Goal: Transaction & Acquisition: Subscribe to service/newsletter

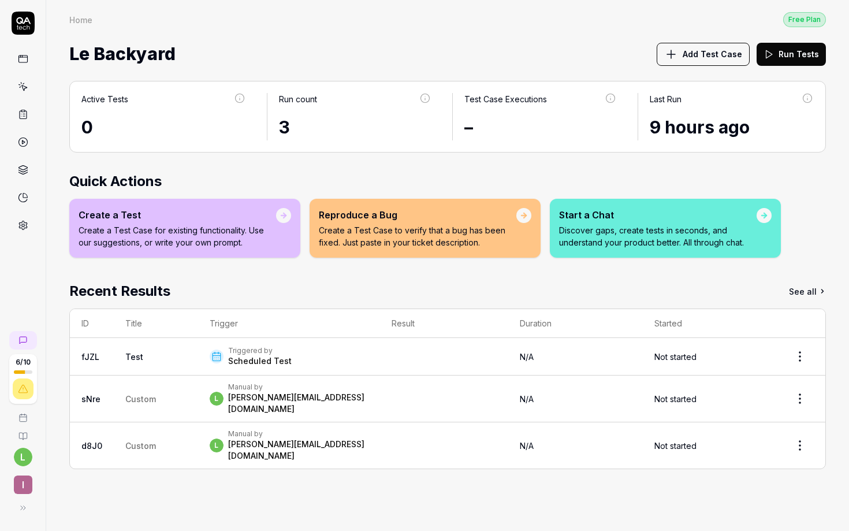
click at [24, 385] on icon at bounding box center [23, 388] width 10 height 10
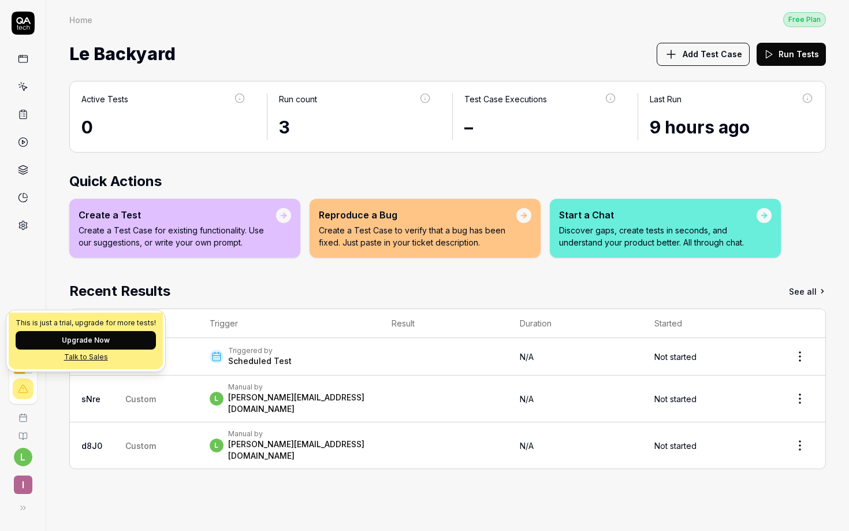
click at [20, 396] on div at bounding box center [23, 388] width 21 height 21
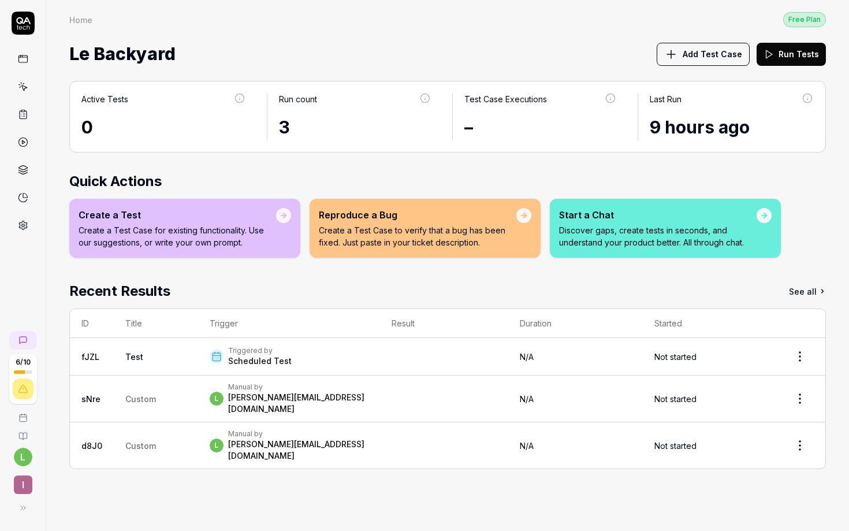
click at [24, 391] on icon at bounding box center [23, 388] width 10 height 10
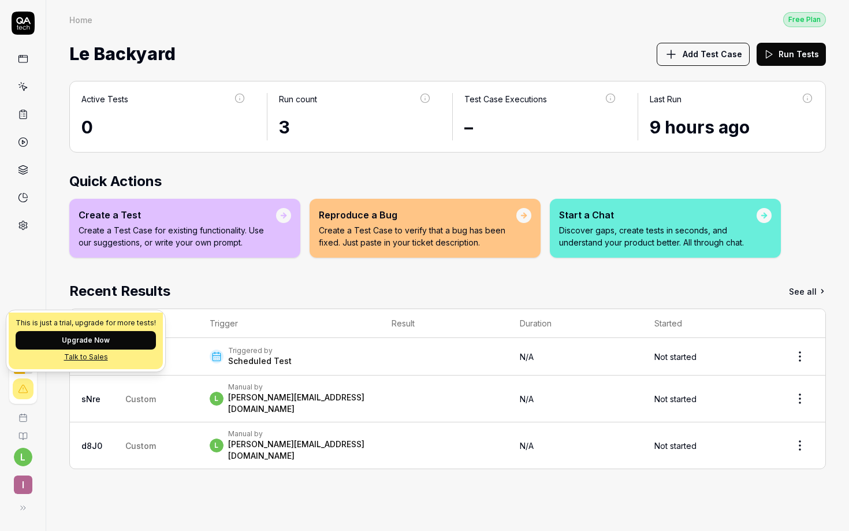
click at [61, 335] on button "Upgrade Now" at bounding box center [86, 340] width 140 height 18
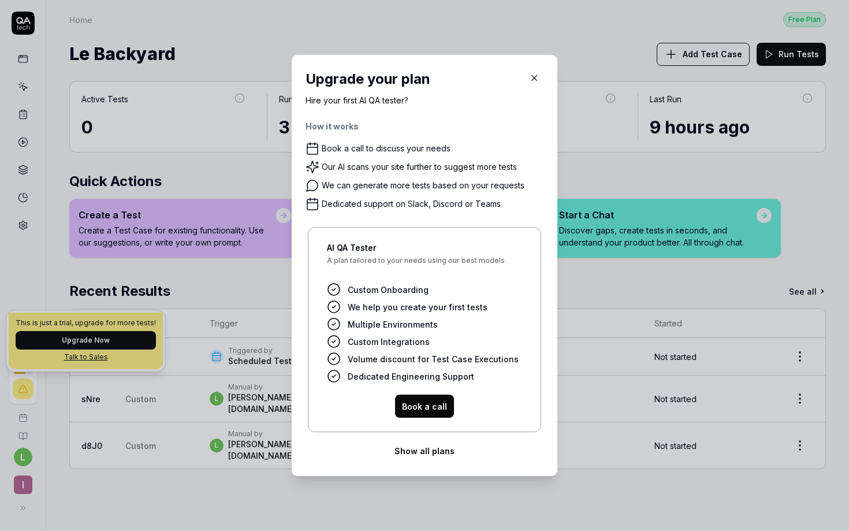
click at [318, 126] on h4 "How it works" at bounding box center [424, 130] width 238 height 21
click at [367, 293] on span "Custom Onboarding" at bounding box center [388, 290] width 81 height 12
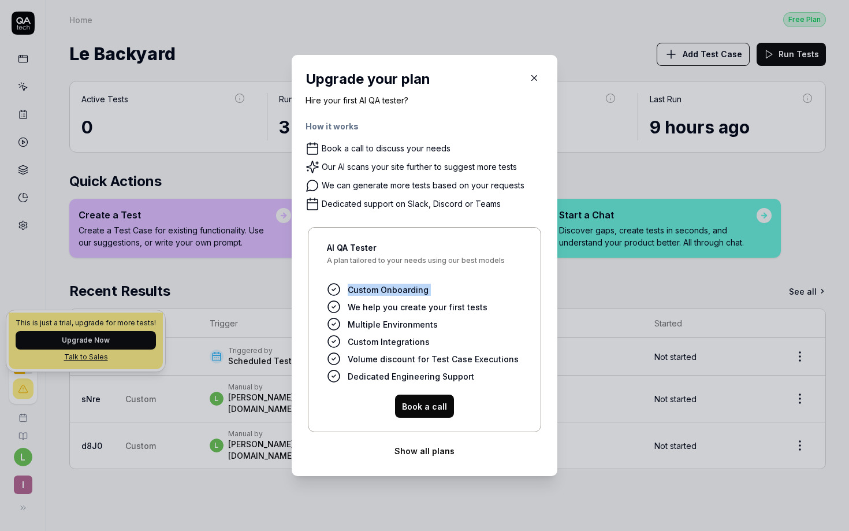
click at [367, 293] on span "Custom Onboarding" at bounding box center [388, 290] width 81 height 12
click at [345, 164] on div "Our AI scans your site further to suggest more tests" at bounding box center [419, 167] width 195 height 10
click at [356, 409] on div "Book a call" at bounding box center [424, 405] width 195 height 23
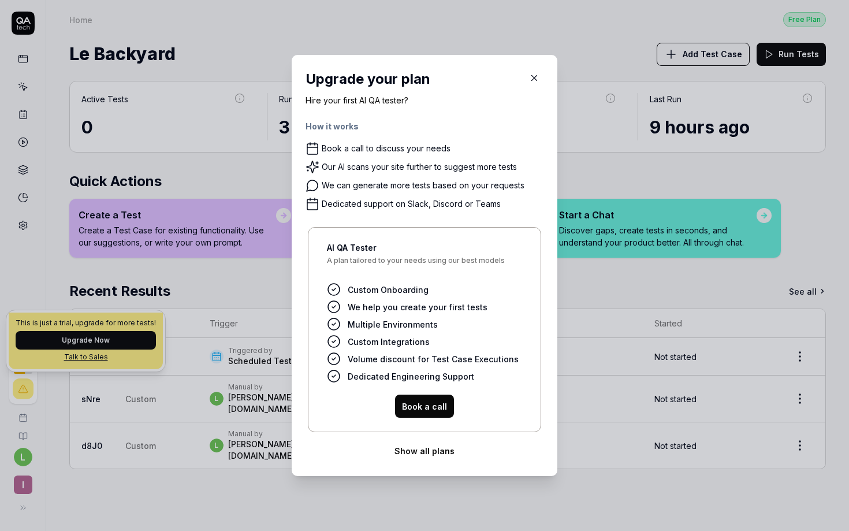
click at [428, 454] on button "Show all plans" at bounding box center [424, 450] width 238 height 23
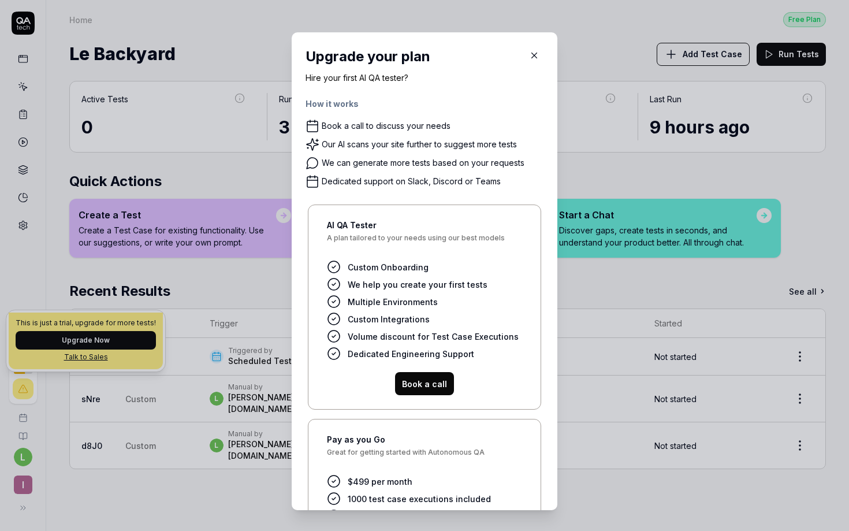
scroll to position [140, 0]
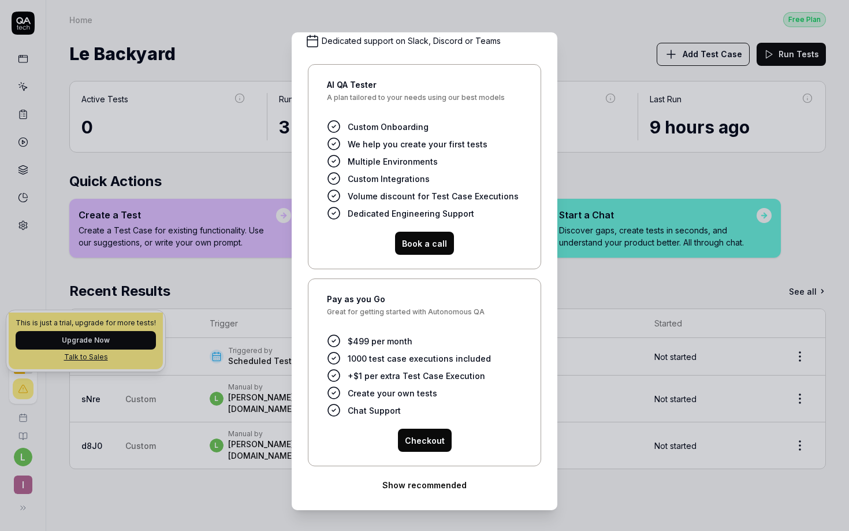
click at [360, 342] on span "$499 per month" at bounding box center [380, 341] width 65 height 12
click at [362, 375] on span "+$1 per extra Test Case Execution" at bounding box center [416, 376] width 137 height 12
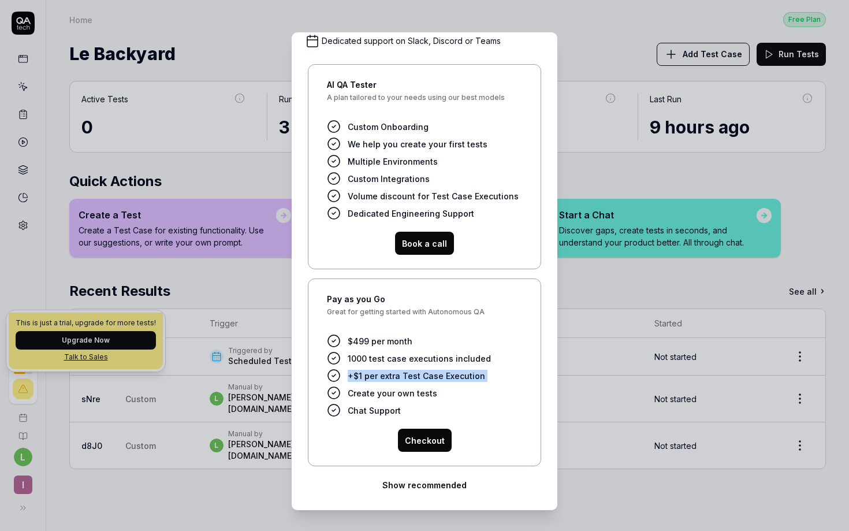
click at [362, 375] on span "+$1 per extra Test Case Execution" at bounding box center [416, 376] width 137 height 12
click at [360, 417] on div "$499 per month 1000 test case executions included +$1 per extra Test Case Execu…" at bounding box center [424, 376] width 195 height 85
click at [386, 341] on span "$499 per month" at bounding box center [380, 341] width 65 height 12
